Goal: Task Accomplishment & Management: Complete application form

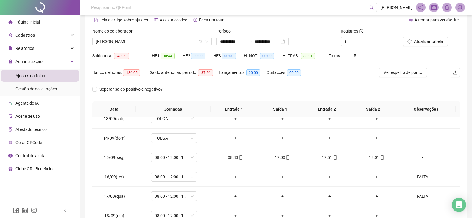
scroll to position [87, 0]
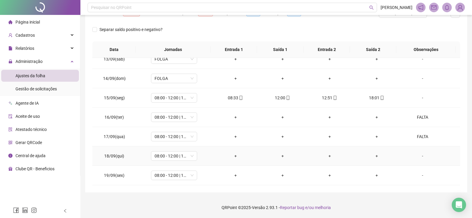
click at [418, 157] on div "-" at bounding box center [422, 156] width 35 height 7
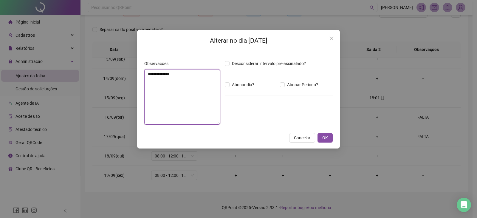
click at [187, 90] on textarea "**********" at bounding box center [182, 96] width 76 height 55
click at [305, 138] on span "Cancelar" at bounding box center [302, 137] width 16 height 7
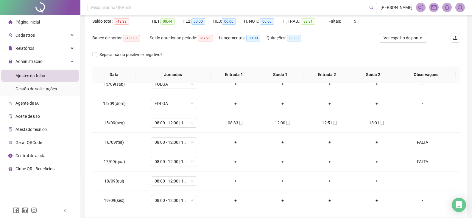
scroll to position [27, 0]
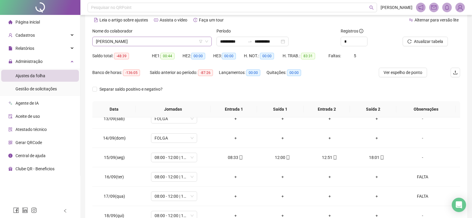
click at [163, 44] on span "[PERSON_NAME]" at bounding box center [152, 41] width 112 height 9
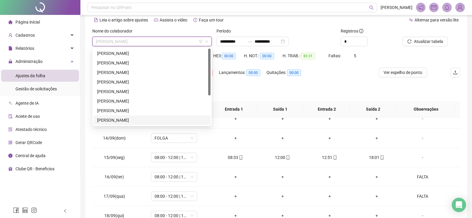
scroll to position [0, 0]
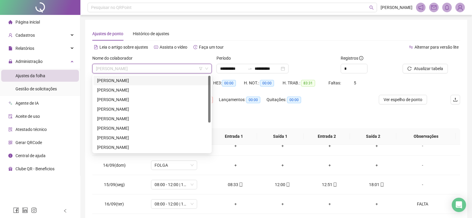
click at [164, 78] on div "[PERSON_NAME]" at bounding box center [152, 80] width 110 height 7
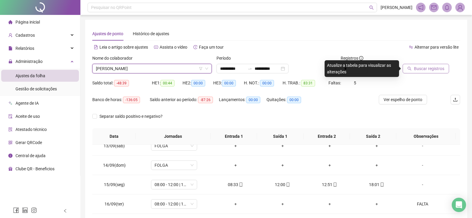
click at [440, 67] on span "Buscar registros" at bounding box center [429, 68] width 30 height 7
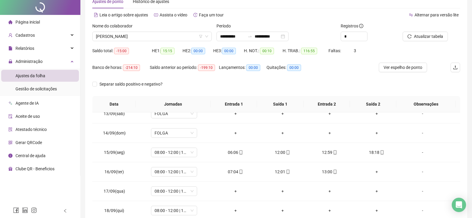
scroll to position [87, 0]
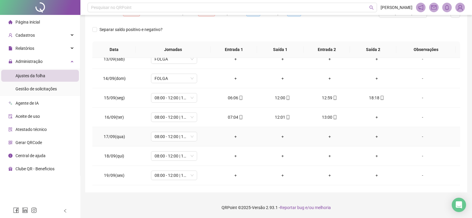
click at [421, 134] on div "-" at bounding box center [422, 136] width 35 height 7
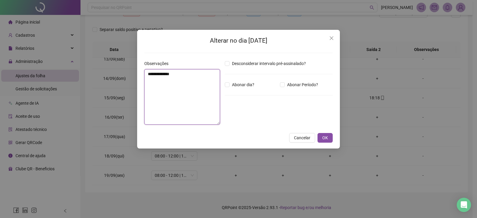
click at [160, 88] on textarea "**********" at bounding box center [182, 96] width 76 height 55
drag, startPoint x: 195, startPoint y: 79, endPoint x: 143, endPoint y: 79, distance: 52.1
click at [143, 79] on div "**********" at bounding box center [182, 94] width 80 height 69
type textarea "**********"
click at [320, 138] on button "OK" at bounding box center [324, 138] width 15 height 10
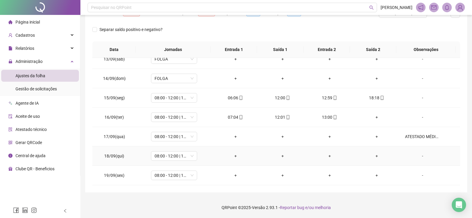
click at [420, 155] on div "-" at bounding box center [422, 156] width 35 height 7
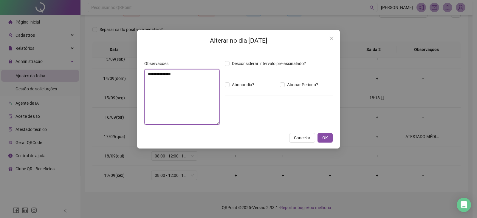
click at [180, 80] on textarea "**********" at bounding box center [181, 96] width 75 height 55
paste textarea "**********"
type textarea "**********"
click at [327, 139] on span "OK" at bounding box center [325, 137] width 6 height 7
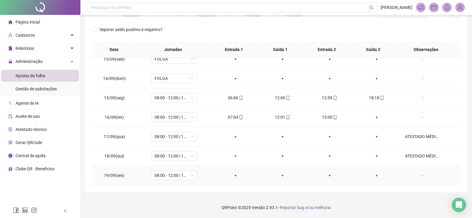
click at [420, 176] on div "-" at bounding box center [422, 175] width 35 height 7
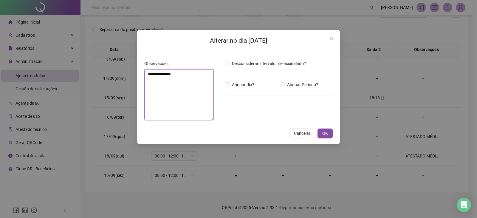
click at [177, 103] on textarea "**********" at bounding box center [178, 94] width 69 height 51
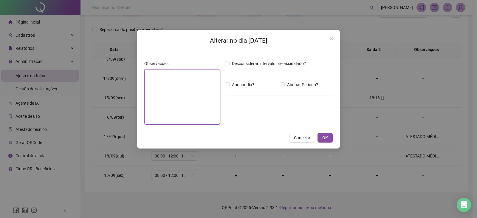
paste textarea "**********"
click at [323, 135] on span "OK" at bounding box center [325, 137] width 6 height 7
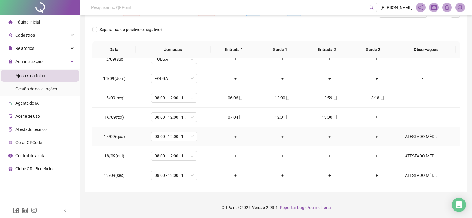
click at [426, 137] on div "ATESTADO MÉDICO" at bounding box center [422, 136] width 35 height 7
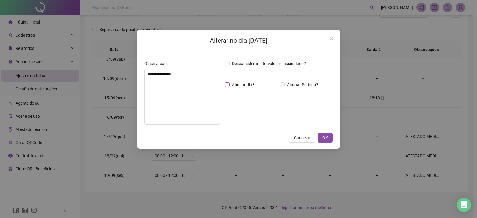
click at [238, 87] on span "Abonar dia?" at bounding box center [242, 84] width 27 height 7
click at [324, 139] on span "OK" at bounding box center [325, 137] width 6 height 7
click at [331, 136] on button "OK" at bounding box center [324, 138] width 15 height 10
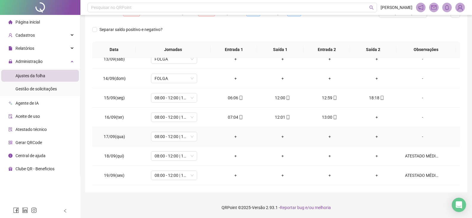
click at [419, 138] on div "-" at bounding box center [422, 136] width 35 height 7
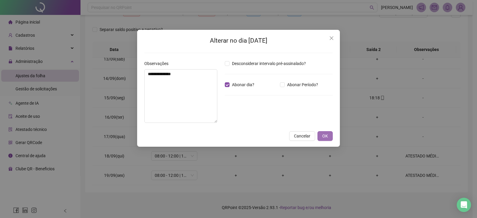
click at [328, 138] on button "OK" at bounding box center [324, 136] width 15 height 10
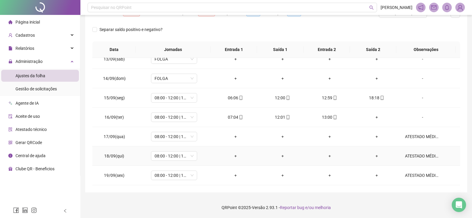
click at [417, 155] on div "ATESTADO MÉDICO" at bounding box center [422, 156] width 35 height 7
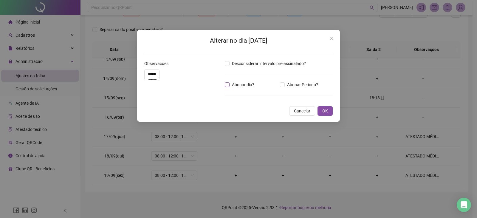
click at [246, 86] on span "Abonar dia?" at bounding box center [242, 84] width 27 height 7
click at [159, 80] on textarea "**********" at bounding box center [151, 74] width 15 height 11
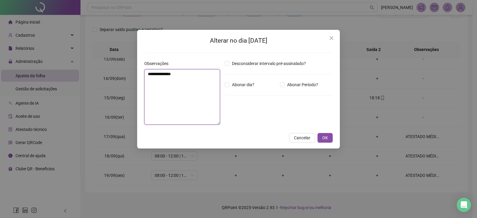
paste textarea "**********"
drag, startPoint x: 185, startPoint y: 75, endPoint x: 201, endPoint y: 96, distance: 26.6
click at [201, 96] on textarea "**********" at bounding box center [182, 96] width 76 height 55
type textarea "**********"
click at [249, 86] on span "Abonar dia?" at bounding box center [242, 84] width 27 height 7
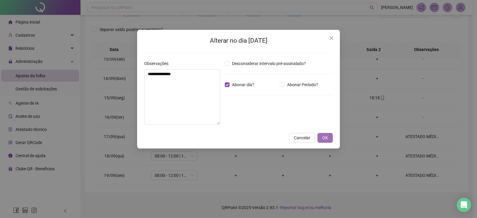
click at [328, 136] on button "OK" at bounding box center [324, 138] width 15 height 10
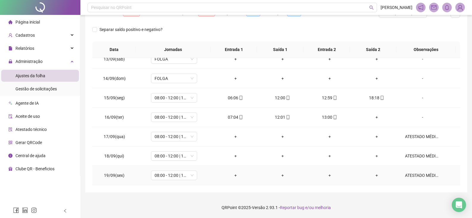
click at [410, 175] on div "ATESTADO MÉDICO" at bounding box center [422, 175] width 35 height 7
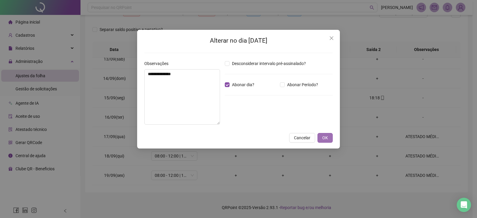
click at [327, 140] on span "OK" at bounding box center [325, 137] width 6 height 7
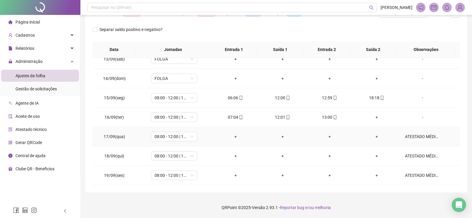
click at [411, 138] on div "ATESTADO MÉDICO" at bounding box center [422, 136] width 35 height 7
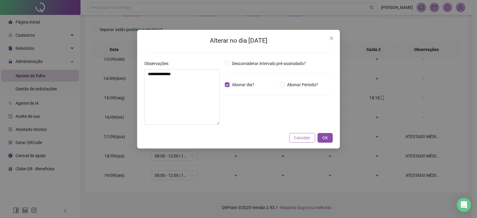
click at [299, 139] on span "Cancelar" at bounding box center [302, 137] width 16 height 7
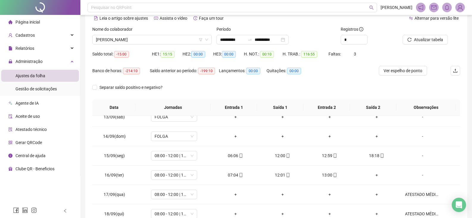
scroll to position [27, 0]
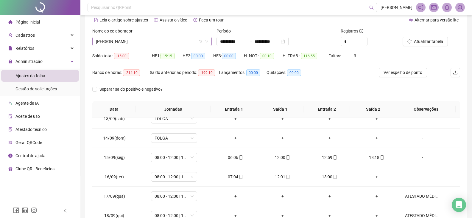
click at [159, 40] on span "[PERSON_NAME]" at bounding box center [152, 41] width 112 height 9
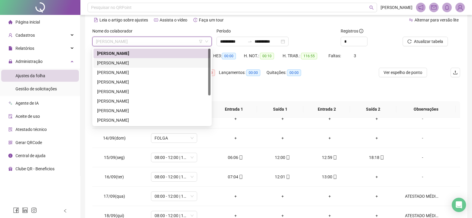
click at [156, 64] on div "[PERSON_NAME]" at bounding box center [152, 63] width 110 height 7
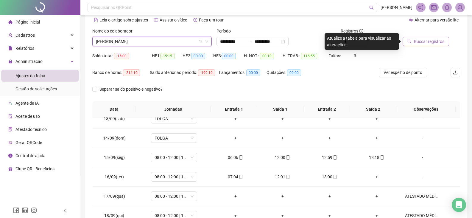
click at [421, 42] on span "Buscar registros" at bounding box center [429, 41] width 30 height 7
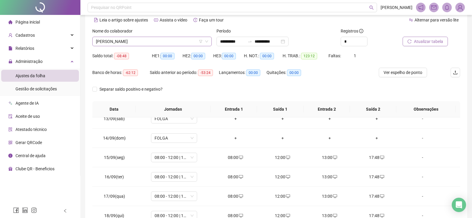
click at [177, 42] on span "[PERSON_NAME]" at bounding box center [152, 41] width 112 height 9
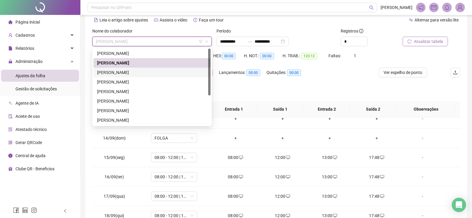
click at [161, 71] on div "[PERSON_NAME]" at bounding box center [152, 72] width 110 height 7
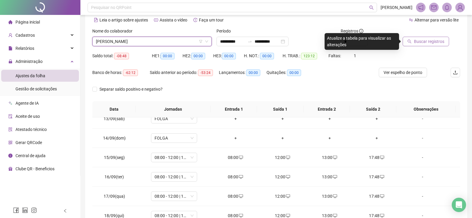
click at [421, 44] on span "Buscar registros" at bounding box center [429, 41] width 30 height 7
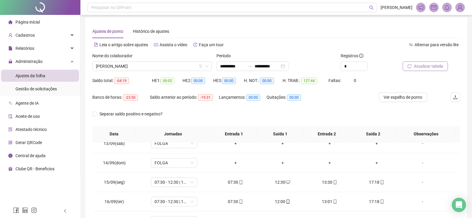
scroll to position [0, 0]
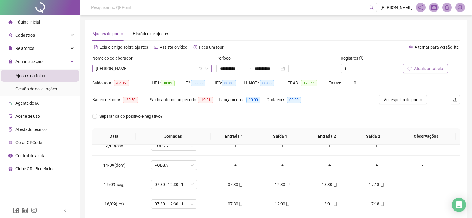
click at [174, 70] on span "[PERSON_NAME]" at bounding box center [152, 68] width 112 height 9
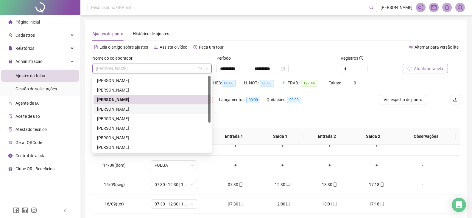
click at [156, 108] on div "[PERSON_NAME]" at bounding box center [152, 109] width 110 height 7
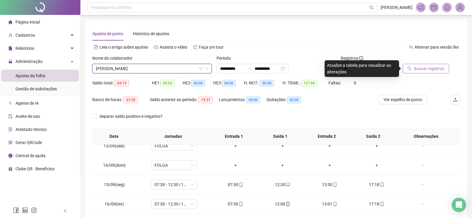
click at [422, 67] on span "Buscar registros" at bounding box center [429, 68] width 30 height 7
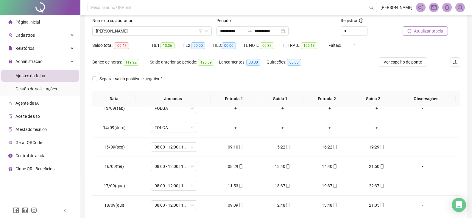
scroll to position [27, 0]
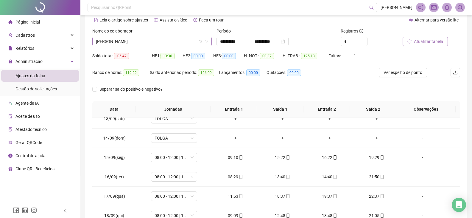
click at [164, 44] on span "[PERSON_NAME]" at bounding box center [152, 41] width 112 height 9
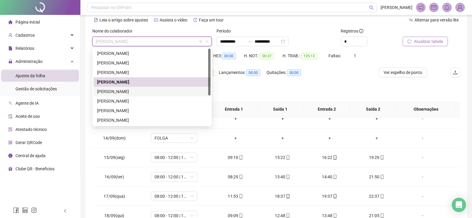
click at [141, 90] on div "[PERSON_NAME]" at bounding box center [152, 91] width 110 height 7
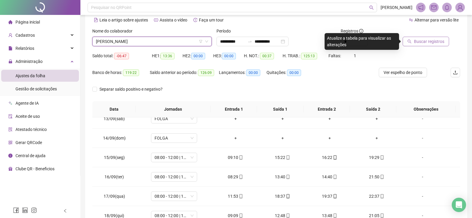
click at [447, 40] on button "Buscar registros" at bounding box center [426, 42] width 46 height 10
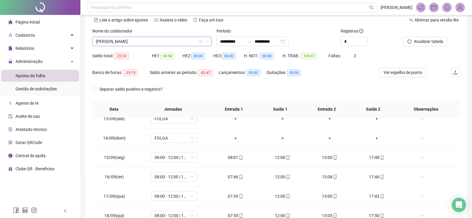
click at [147, 38] on span "[PERSON_NAME]" at bounding box center [152, 41] width 112 height 9
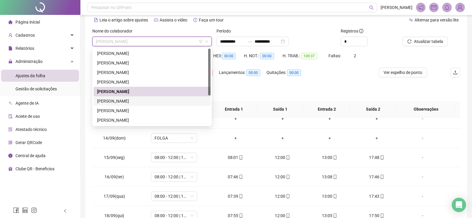
click at [130, 100] on div "[PERSON_NAME]" at bounding box center [152, 101] width 110 height 7
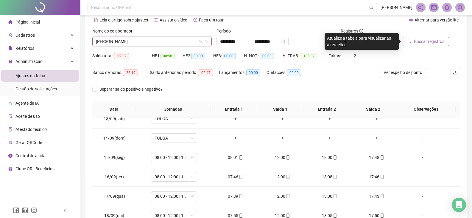
click at [419, 39] on span "Buscar registros" at bounding box center [429, 41] width 30 height 7
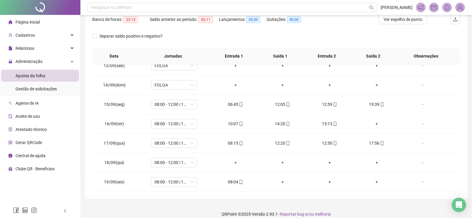
scroll to position [87, 0]
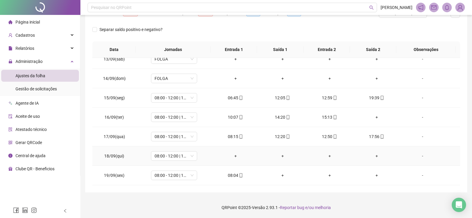
drag, startPoint x: 418, startPoint y: 156, endPoint x: 399, endPoint y: 154, distance: 18.5
click at [417, 156] on div "-" at bounding box center [422, 156] width 35 height 7
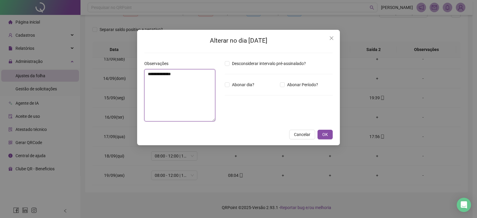
click at [209, 100] on textarea "**********" at bounding box center [179, 95] width 71 height 52
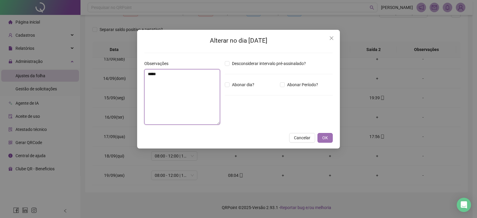
type textarea "*****"
click at [329, 139] on button "OK" at bounding box center [324, 138] width 15 height 10
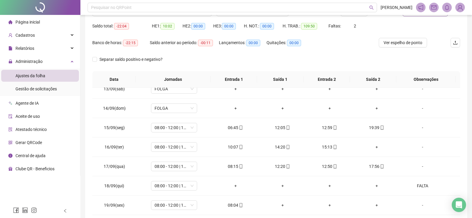
scroll to position [27, 0]
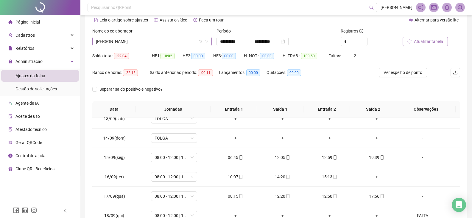
click at [162, 39] on span "[PERSON_NAME]" at bounding box center [152, 41] width 112 height 9
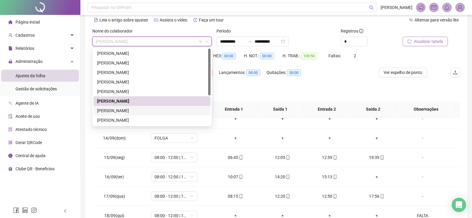
drag, startPoint x: 155, startPoint y: 111, endPoint x: 162, endPoint y: 109, distance: 7.6
click at [155, 111] on div "[PERSON_NAME]" at bounding box center [152, 110] width 110 height 7
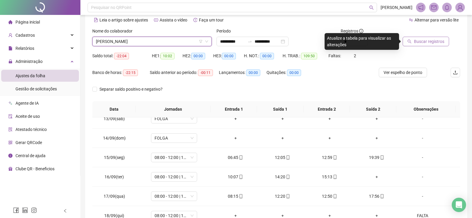
click at [417, 44] on span "Buscar registros" at bounding box center [429, 41] width 30 height 7
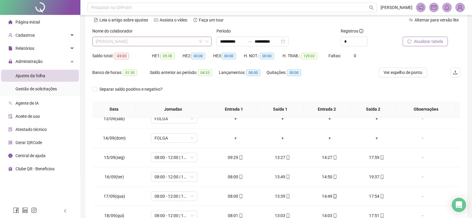
click at [181, 40] on span "[PERSON_NAME]" at bounding box center [152, 41] width 112 height 9
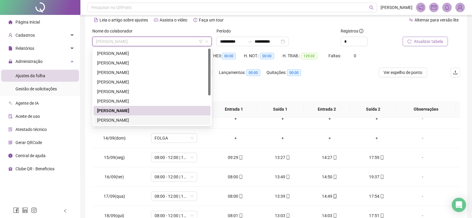
click at [135, 121] on div "[PERSON_NAME]" at bounding box center [152, 120] width 110 height 7
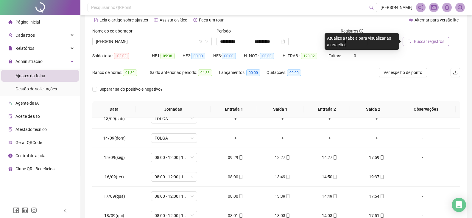
click at [425, 39] on span "Buscar registros" at bounding box center [429, 41] width 30 height 7
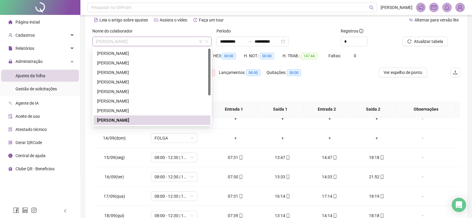
click at [175, 43] on span "[PERSON_NAME]" at bounding box center [152, 41] width 112 height 9
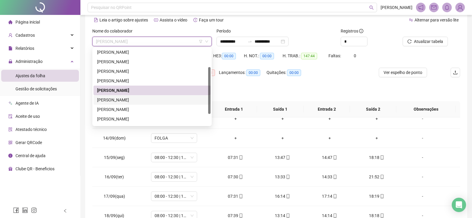
scroll to position [48, 0]
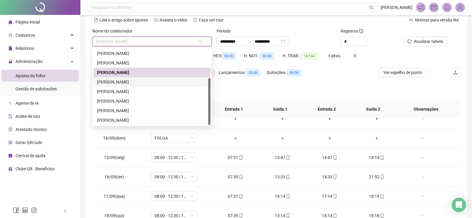
click at [159, 83] on div "[PERSON_NAME]" at bounding box center [152, 82] width 110 height 7
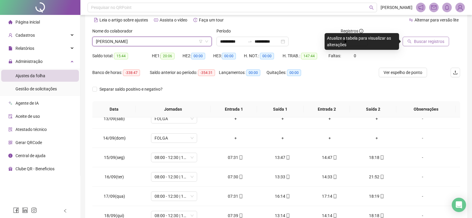
click at [426, 40] on span "Buscar registros" at bounding box center [429, 41] width 30 height 7
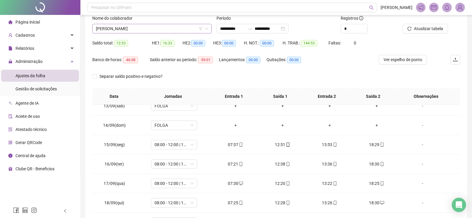
scroll to position [27, 0]
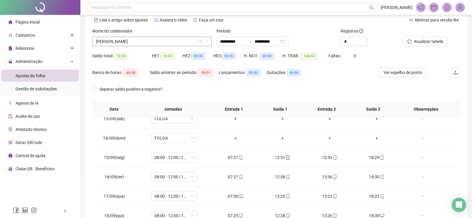
click at [152, 39] on span "[PERSON_NAME]" at bounding box center [152, 41] width 112 height 9
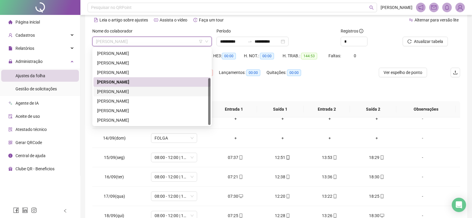
click at [145, 90] on div "[PERSON_NAME]" at bounding box center [152, 91] width 110 height 7
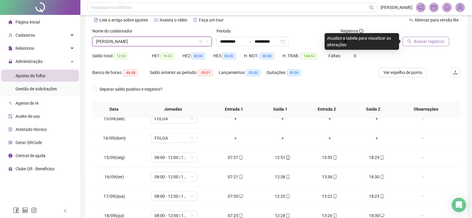
click at [435, 42] on span "Buscar registros" at bounding box center [429, 41] width 30 height 7
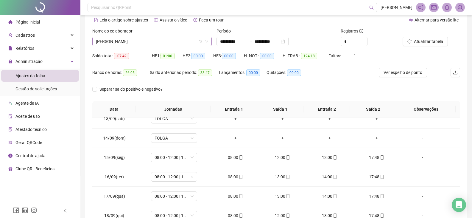
click at [184, 45] on span "[PERSON_NAME]" at bounding box center [152, 41] width 112 height 9
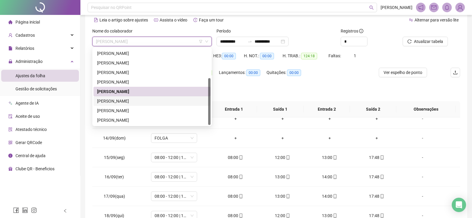
click at [142, 101] on div "[PERSON_NAME]" at bounding box center [152, 101] width 110 height 7
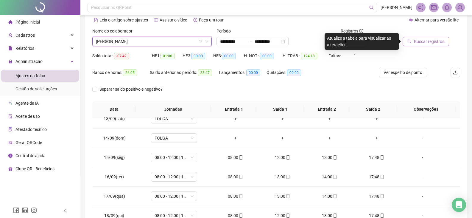
click at [423, 42] on span "Buscar registros" at bounding box center [429, 41] width 30 height 7
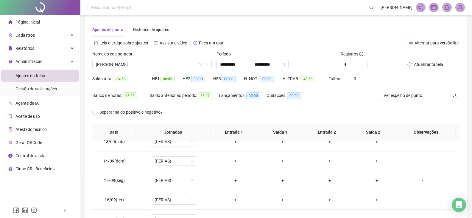
scroll to position [0, 0]
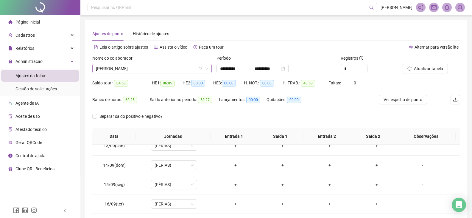
click at [154, 68] on span "[PERSON_NAME]" at bounding box center [152, 68] width 112 height 9
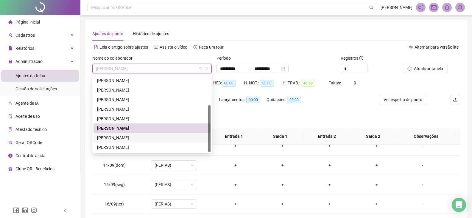
click at [150, 139] on div "[PERSON_NAME]" at bounding box center [152, 137] width 110 height 7
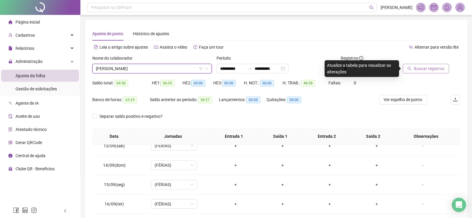
click at [421, 66] on span "Buscar registros" at bounding box center [429, 68] width 30 height 7
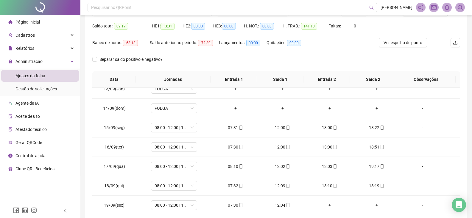
scroll to position [27, 0]
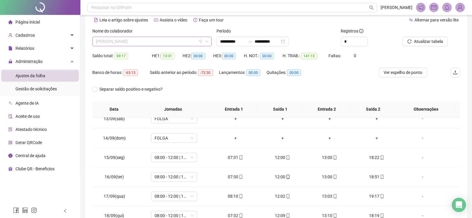
click at [182, 41] on span "[PERSON_NAME]" at bounding box center [152, 41] width 112 height 9
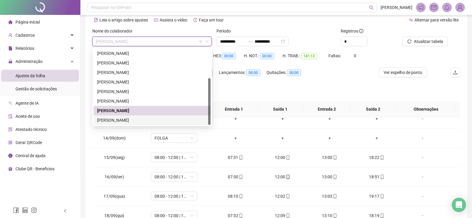
click at [142, 123] on div "[PERSON_NAME]" at bounding box center [152, 120] width 110 height 7
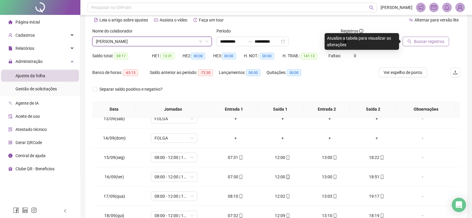
click at [427, 41] on span "Buscar registros" at bounding box center [429, 41] width 30 height 7
